Goal: Browse casually: Explore the website without a specific task or goal

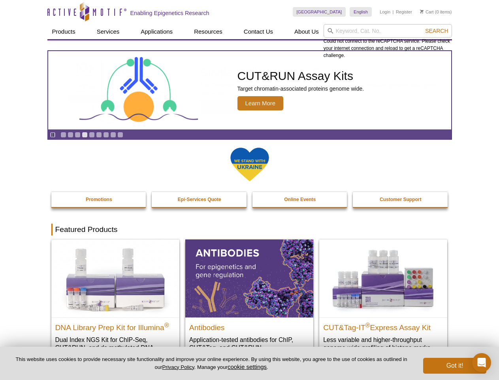
click at [388, 31] on input "search" at bounding box center [388, 30] width 128 height 13
click at [437, 31] on span "Search" at bounding box center [436, 31] width 23 height 6
click at [53, 134] on icon "Pause" at bounding box center [52, 134] width 5 height 5
click at [63, 134] on link "Go to slide 1" at bounding box center [63, 135] width 6 height 6
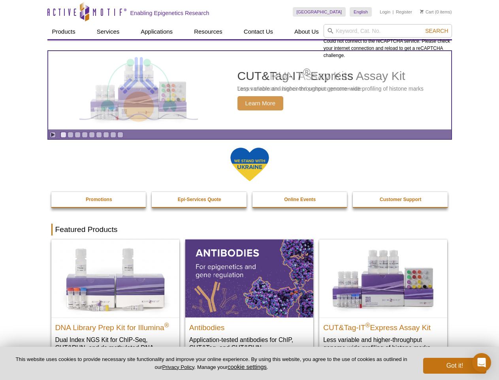
click at [70, 134] on link "Go to slide 2" at bounding box center [71, 135] width 6 height 6
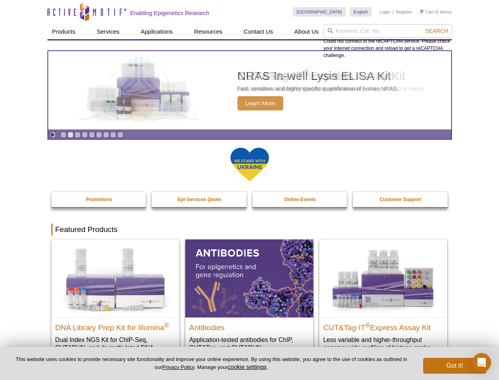
click at [77, 134] on link "Go to slide 3" at bounding box center [78, 135] width 6 height 6
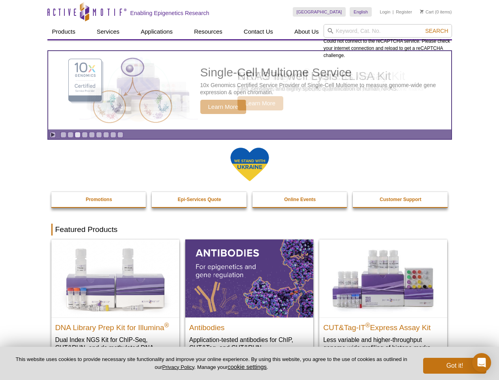
click at [85, 134] on link "Go to slide 4" at bounding box center [85, 135] width 6 height 6
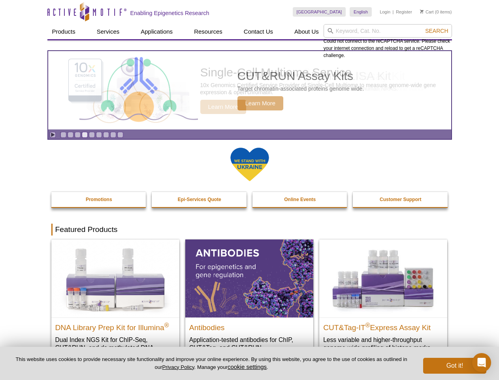
click at [92, 134] on link "Go to slide 5" at bounding box center [92, 135] width 6 height 6
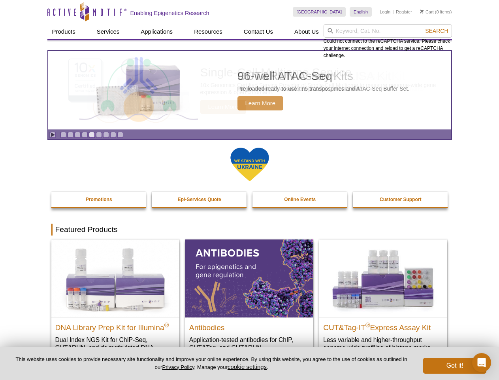
click at [99, 134] on link "Go to slide 6" at bounding box center [99, 135] width 6 height 6
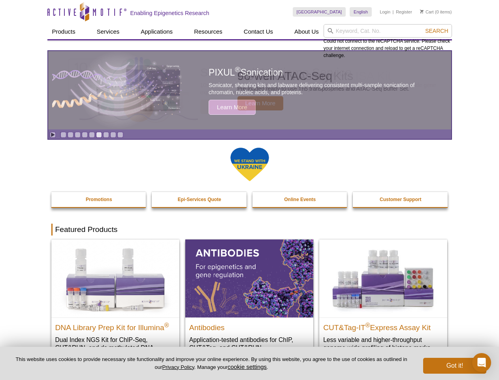
click at [106, 134] on link "Go to slide 7" at bounding box center [106, 135] width 6 height 6
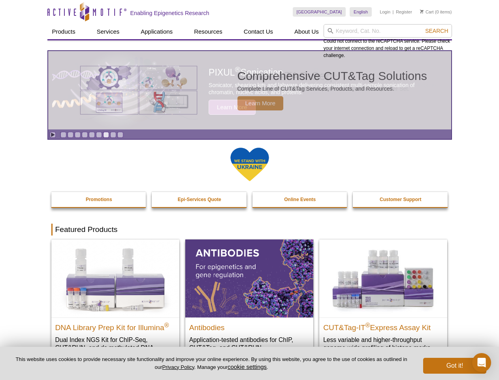
click at [437, 31] on span "Search" at bounding box center [436, 31] width 23 height 6
